Goal: Book appointment/travel/reservation

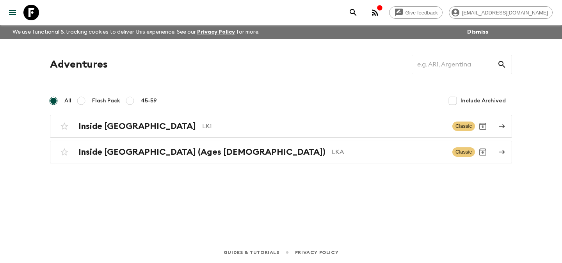
click at [100, 99] on span "Flash Pack" at bounding box center [106, 101] width 28 height 8
click at [86, 99] on input "Flash Pack" at bounding box center [81, 100] width 9 height 9
radio input "true"
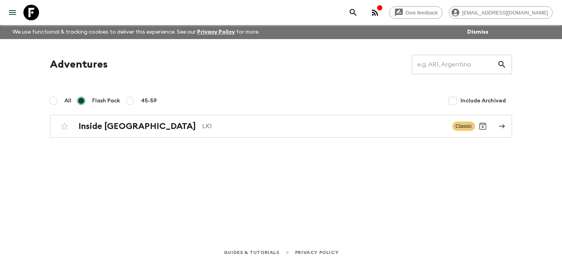
click at [65, 100] on span "All" at bounding box center [67, 101] width 7 height 8
click at [58, 100] on input "All" at bounding box center [53, 100] width 9 height 9
radio input "true"
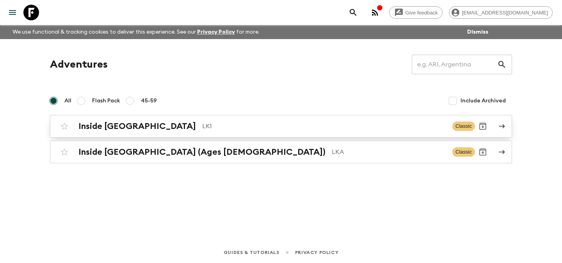
click at [105, 123] on h2 "Inside [GEOGRAPHIC_DATA]" at bounding box center [137, 126] width 118 height 10
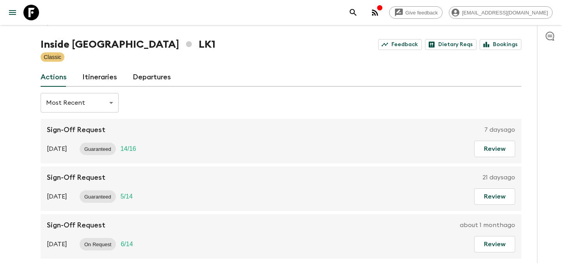
scroll to position [69, 0]
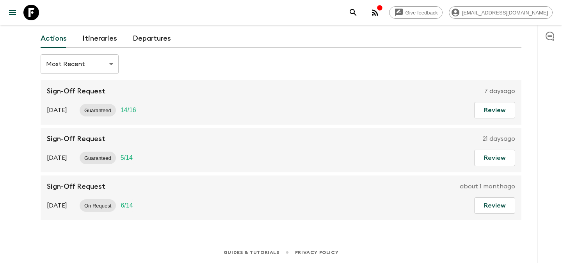
click at [144, 41] on link "Departures" at bounding box center [152, 38] width 38 height 19
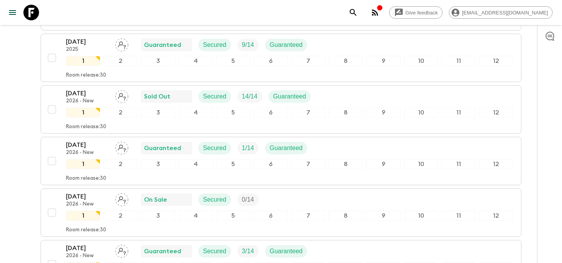
scroll to position [1810, 0]
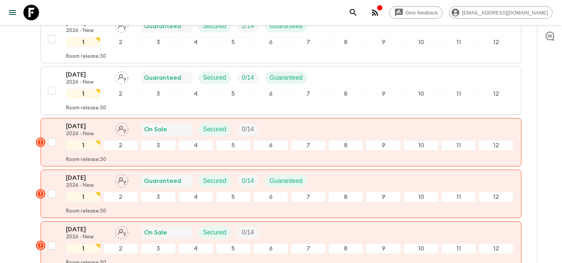
click at [25, 89] on div "Give feedback [EMAIL_ADDRESS][DOMAIN_NAME] We use functional & tracking cookies…" at bounding box center [281, 115] width 562 height 3851
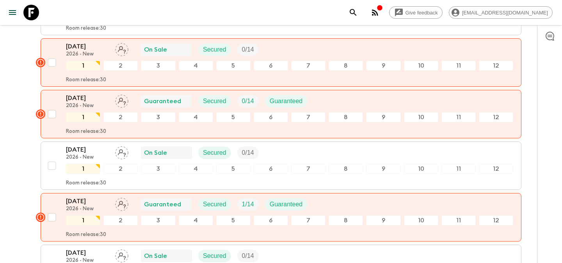
scroll to position [2150, 0]
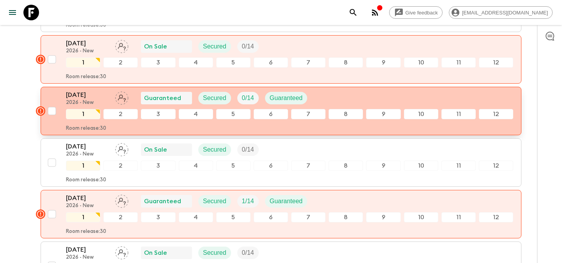
click at [41, 111] on rect "button" at bounding box center [40, 110] width 9 height 9
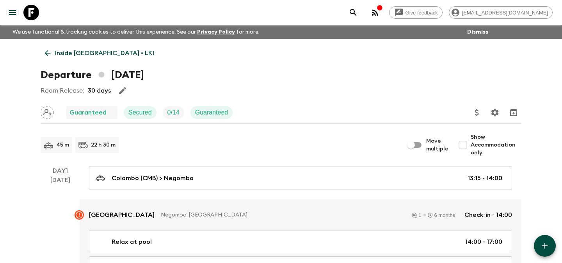
click at [48, 50] on icon at bounding box center [48, 53] width 6 height 6
